Goal: Task Accomplishment & Management: Use online tool/utility

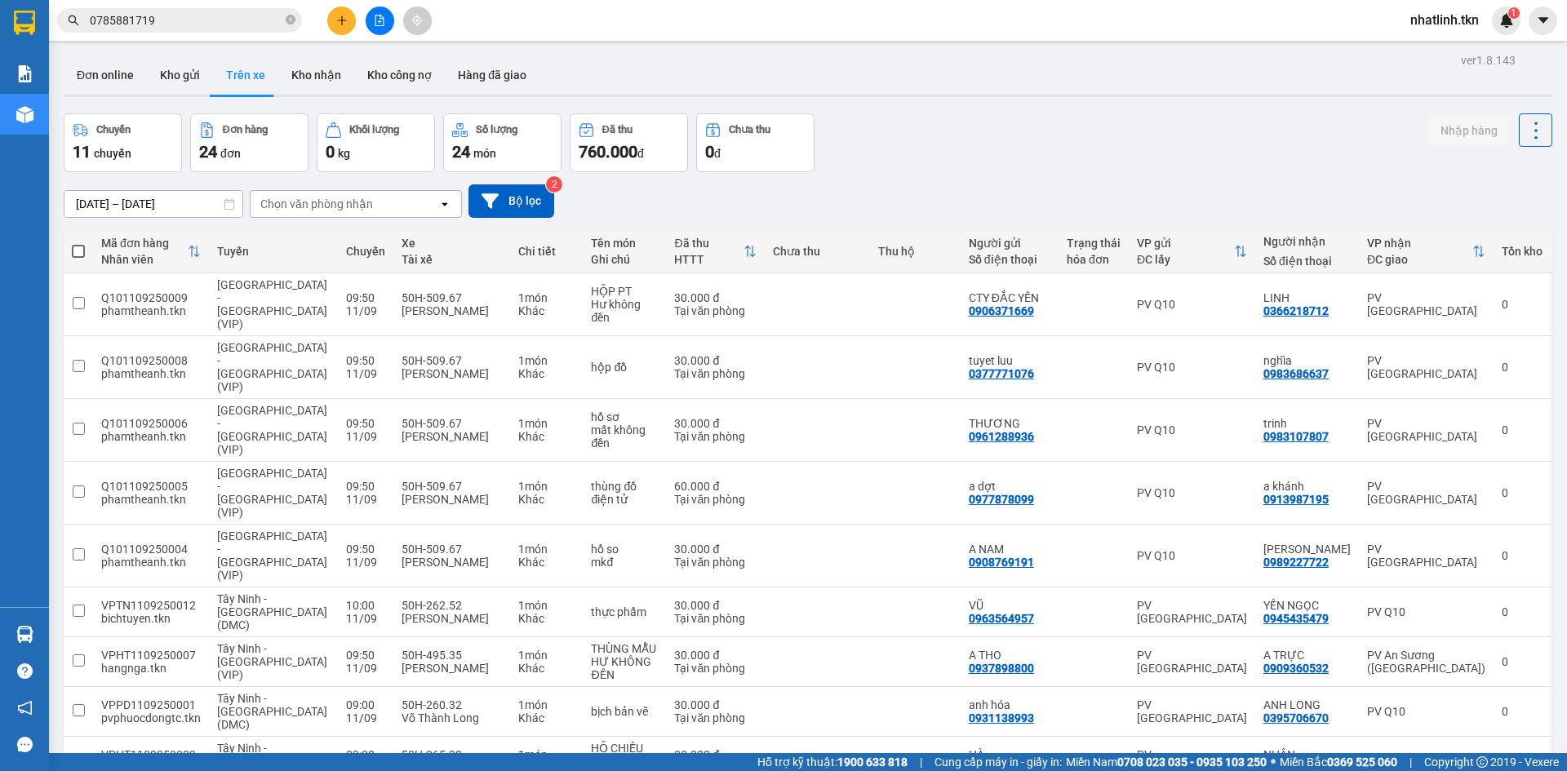
click at [1008, 136] on section "Kết quả tìm kiếm ( 5 ) Bộ lọc Mã ĐH Trạng thái Món hàng Thu hộ Tổng cước Chưa c…" at bounding box center [783, 385] width 1567 height 771
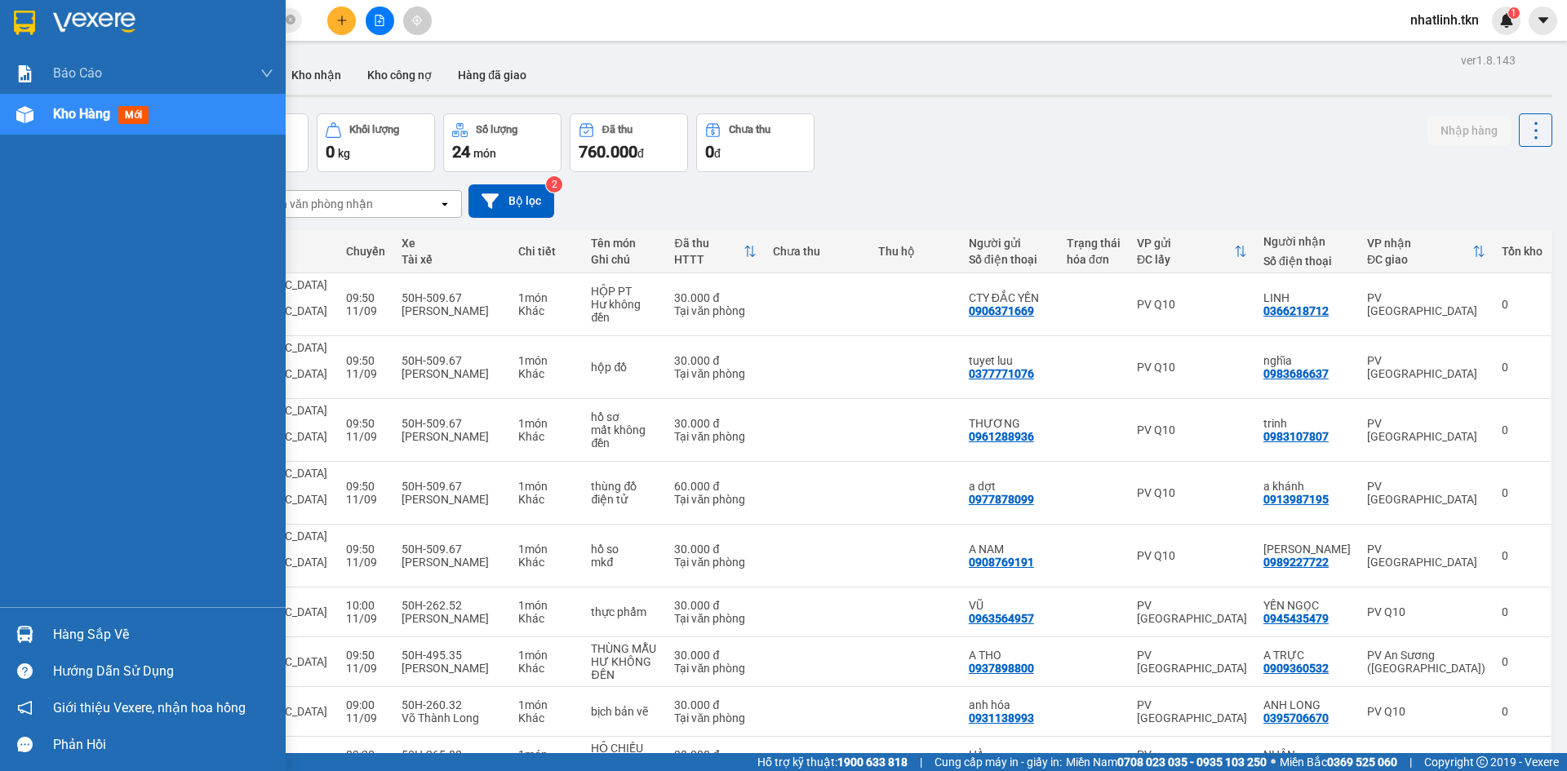
click at [29, 617] on div "Hàng sắp về" at bounding box center [143, 634] width 286 height 37
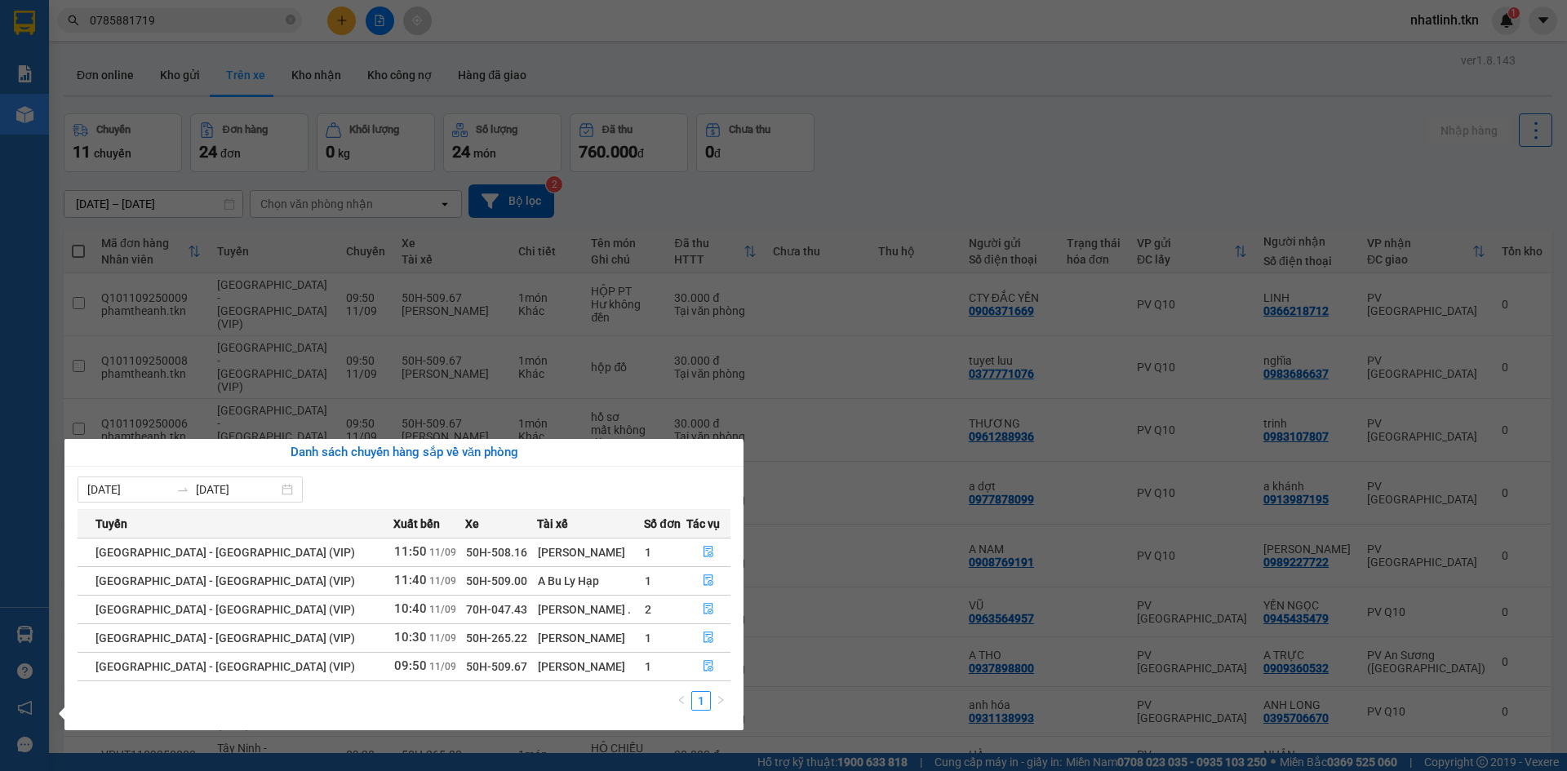
click at [24, 450] on div "Báo cáo Mẫu 1: Báo cáo dòng tiền theo nhân viên Mẫu 2: Thống kê đơn hàng theo n…" at bounding box center [24, 385] width 49 height 771
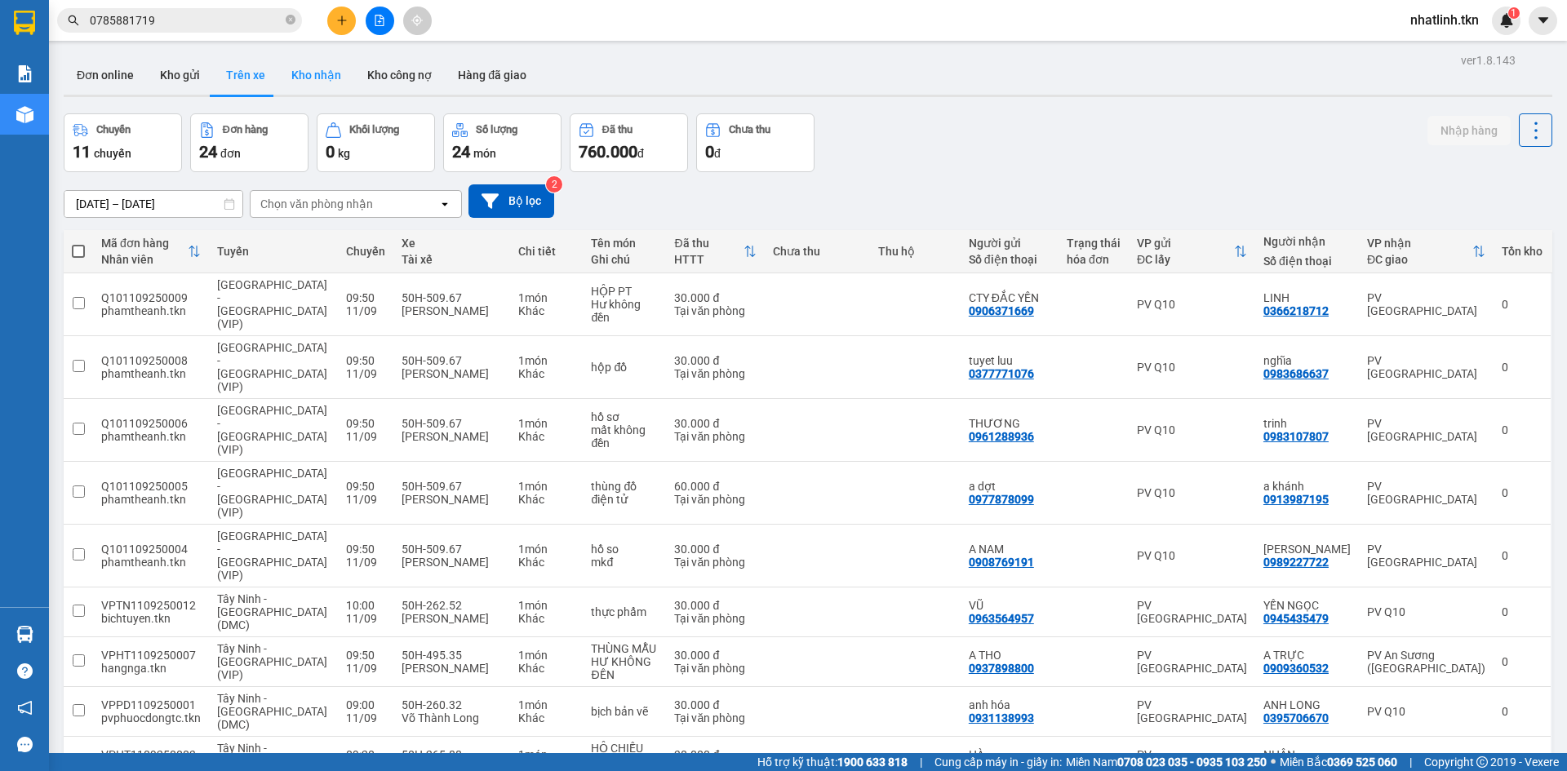
click at [291, 74] on button "Kho nhận" at bounding box center [316, 74] width 76 height 39
type input "[DATE] – [DATE]"
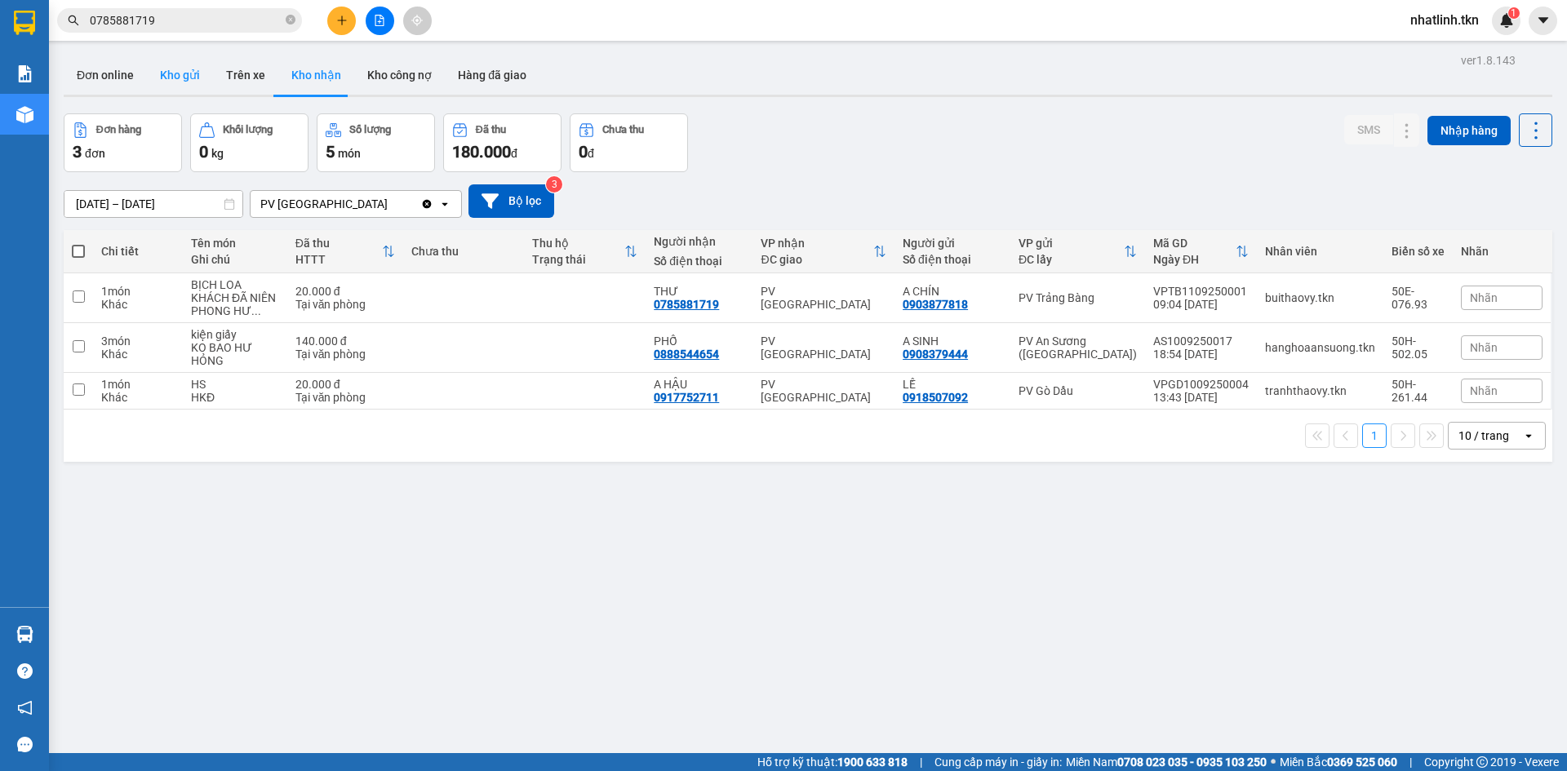
click at [157, 73] on button "Kho gửi" at bounding box center [180, 74] width 66 height 39
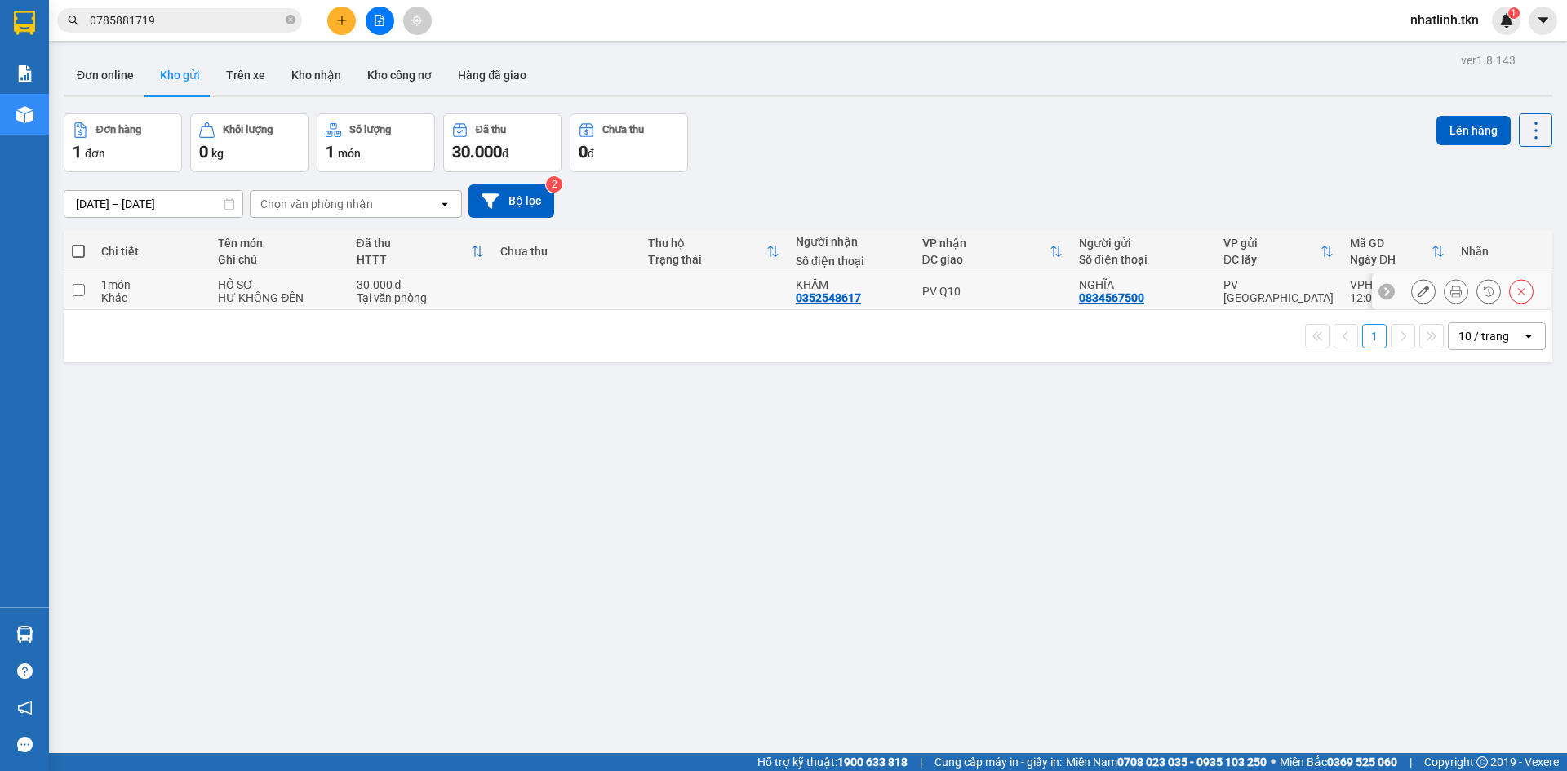
click at [268, 294] on div "HƯ KHÔNG ĐỀN" at bounding box center [279, 297] width 122 height 13
checkbox input "true"
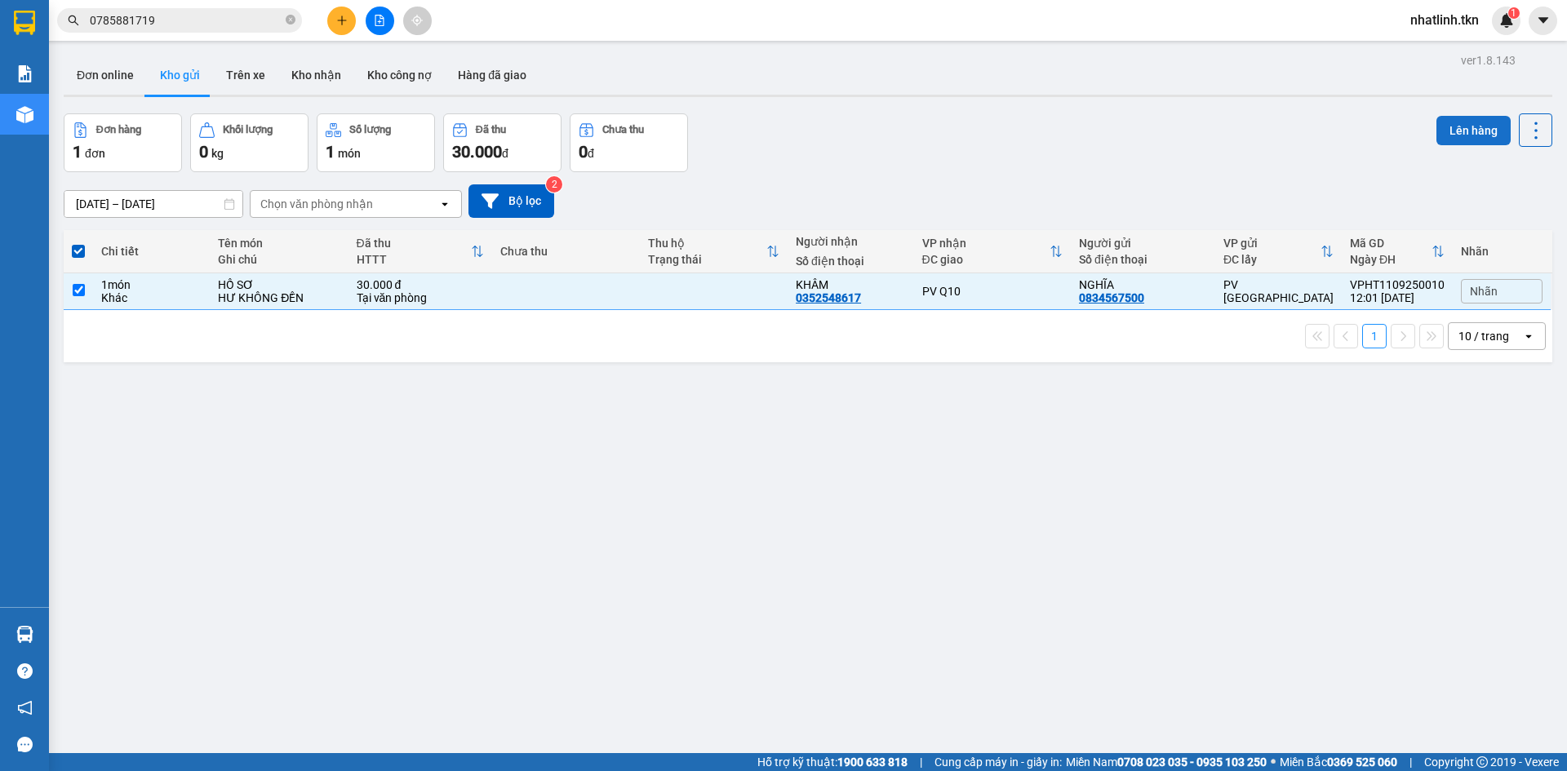
click at [1438, 129] on button "Lên hàng" at bounding box center [1473, 130] width 74 height 29
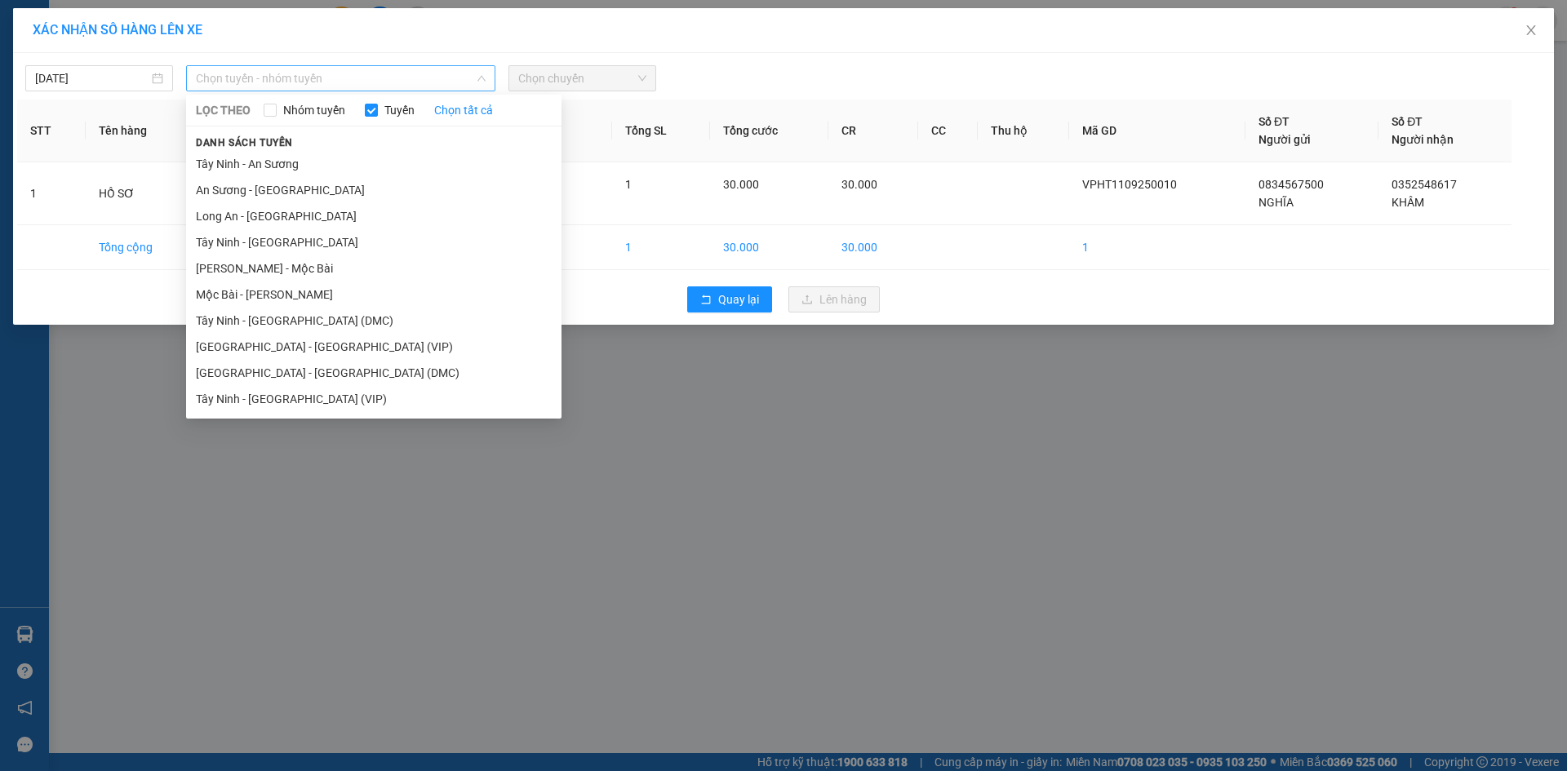
click at [421, 73] on span "Chọn tuyến - nhóm tuyến" at bounding box center [341, 78] width 290 height 24
click at [323, 393] on li "Tây Ninh - [GEOGRAPHIC_DATA] (VIP)" at bounding box center [373, 399] width 375 height 26
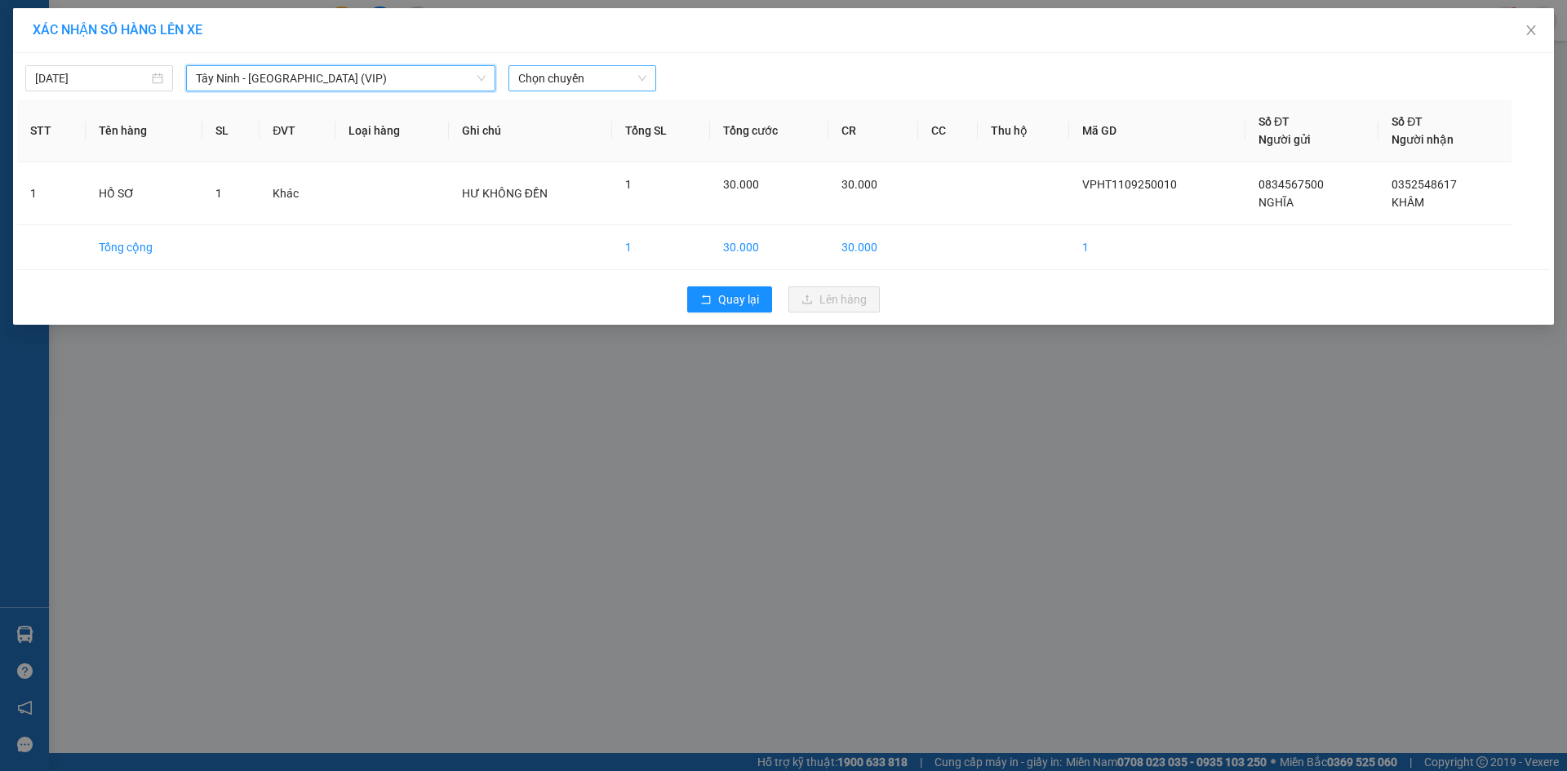
click at [560, 77] on span "Chọn chuyến" at bounding box center [582, 78] width 128 height 24
type input "50414"
click at [552, 130] on div "11:50 - 50H-504.14" at bounding box center [581, 137] width 127 height 18
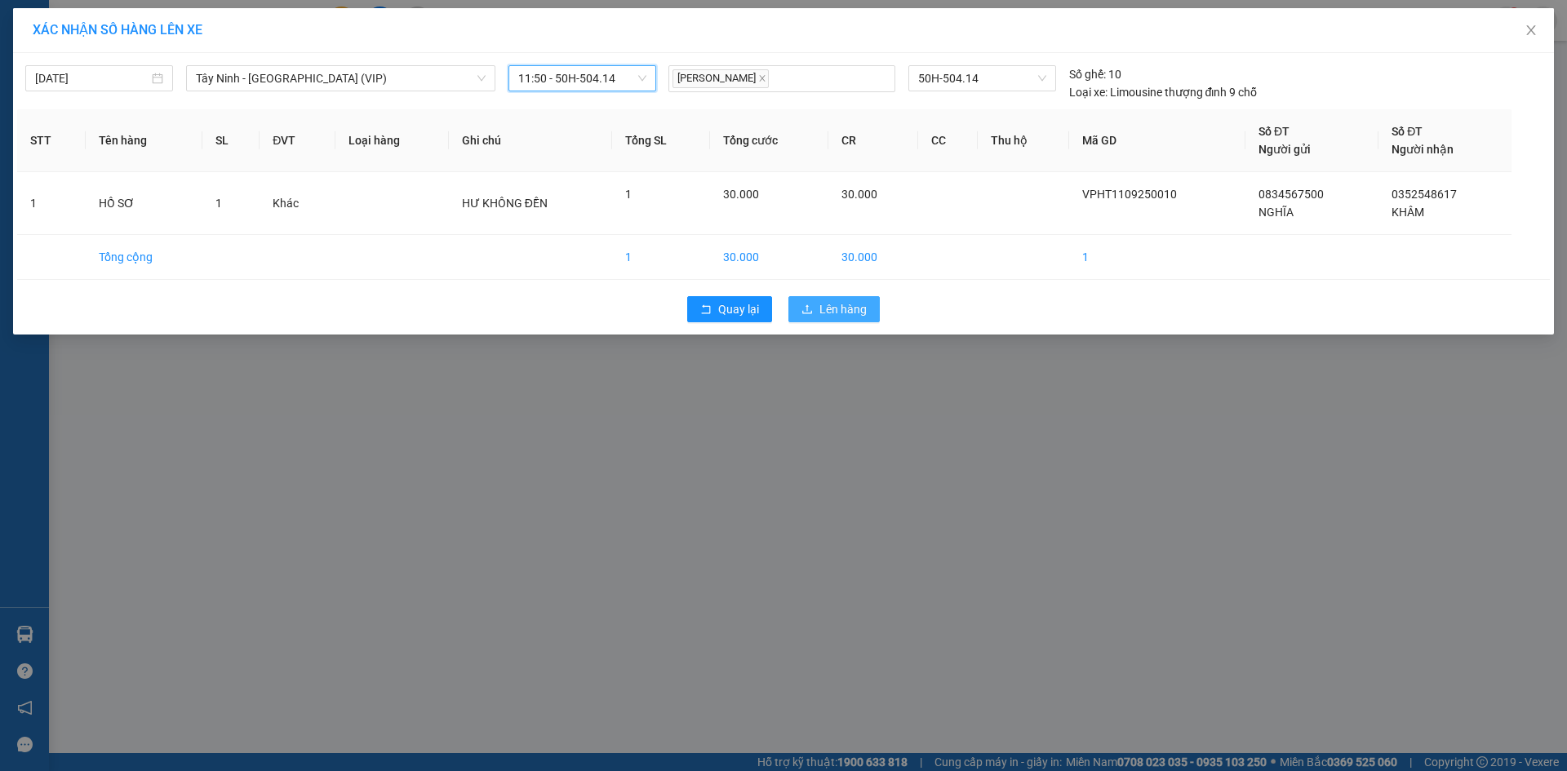
click at [856, 308] on span "Lên hàng" at bounding box center [842, 309] width 47 height 18
